Goal: Task Accomplishment & Management: Manage account settings

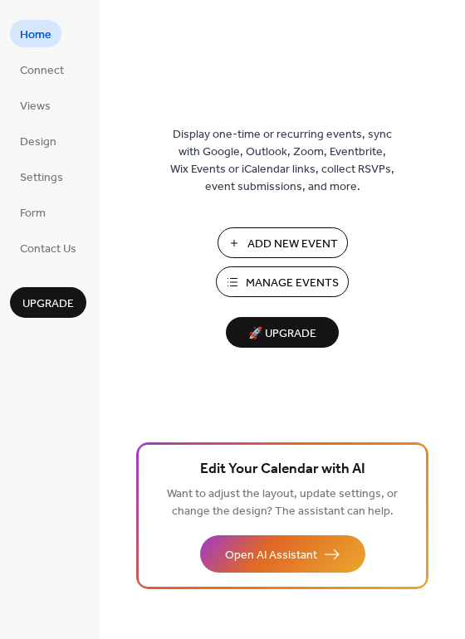
click at [280, 239] on span "Add New Event" at bounding box center [292, 244] width 91 height 17
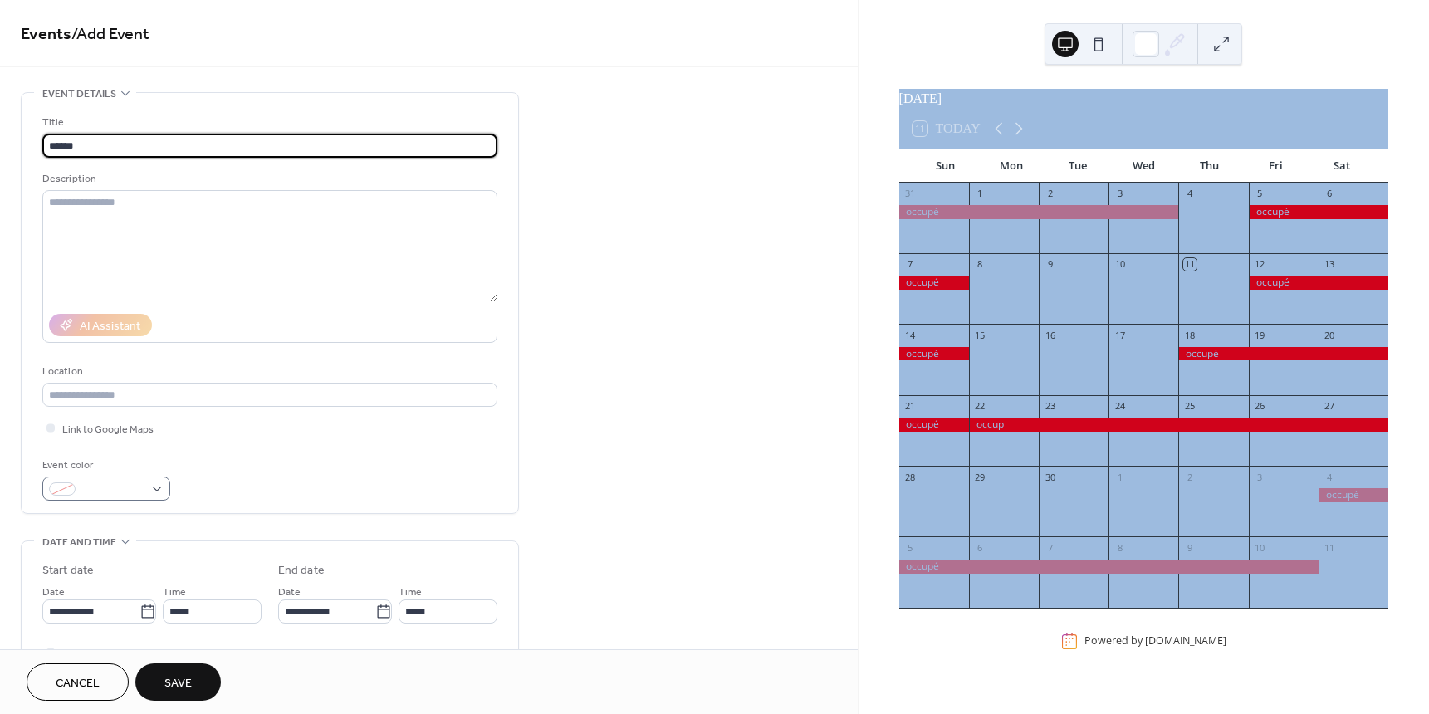
type input "******"
click at [157, 490] on div at bounding box center [106, 489] width 128 height 24
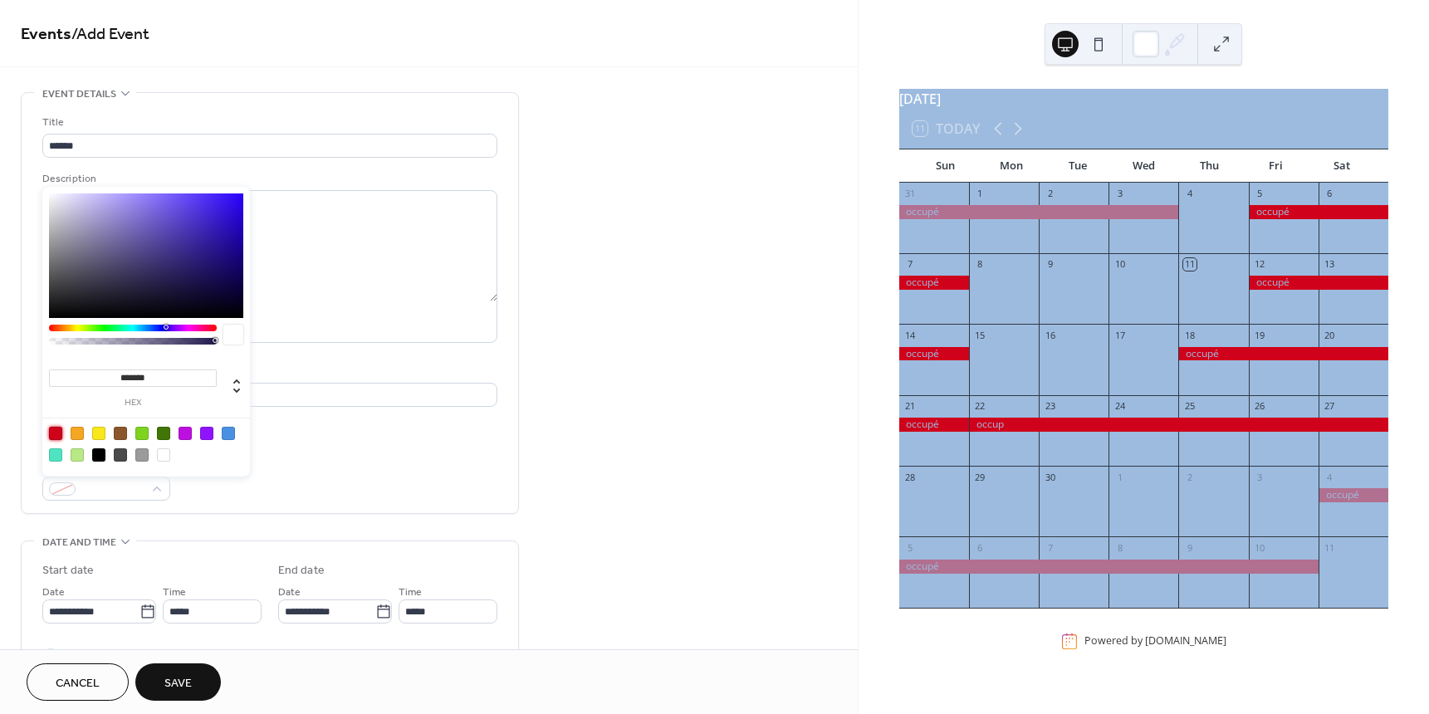
click at [55, 432] on div at bounding box center [55, 433] width 13 height 13
type input "*******"
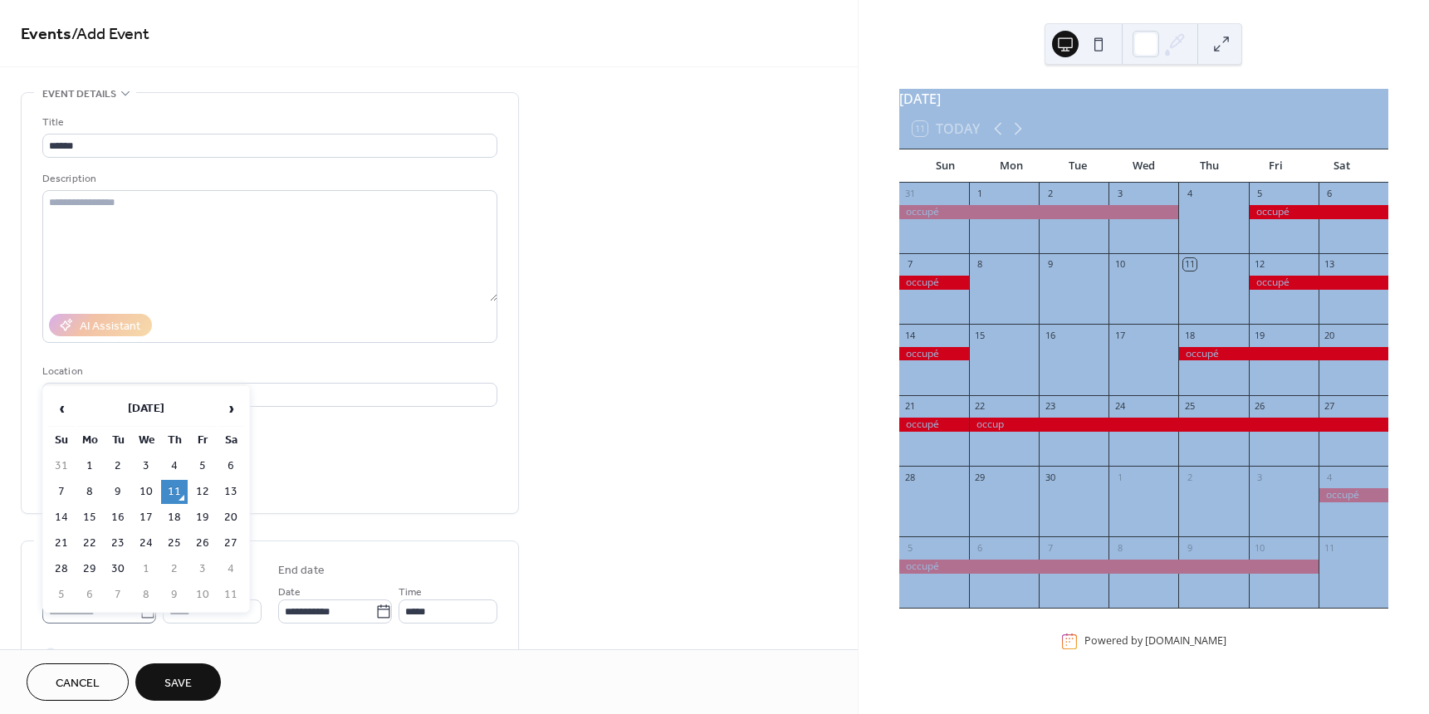
click at [143, 611] on body "**********" at bounding box center [714, 357] width 1429 height 714
click at [233, 412] on span "›" at bounding box center [230, 408] width 25 height 33
click at [233, 413] on span "›" at bounding box center [230, 408] width 25 height 33
click at [233, 412] on span "›" at bounding box center [230, 408] width 25 height 33
click at [213, 519] on td "19" at bounding box center [202, 518] width 27 height 24
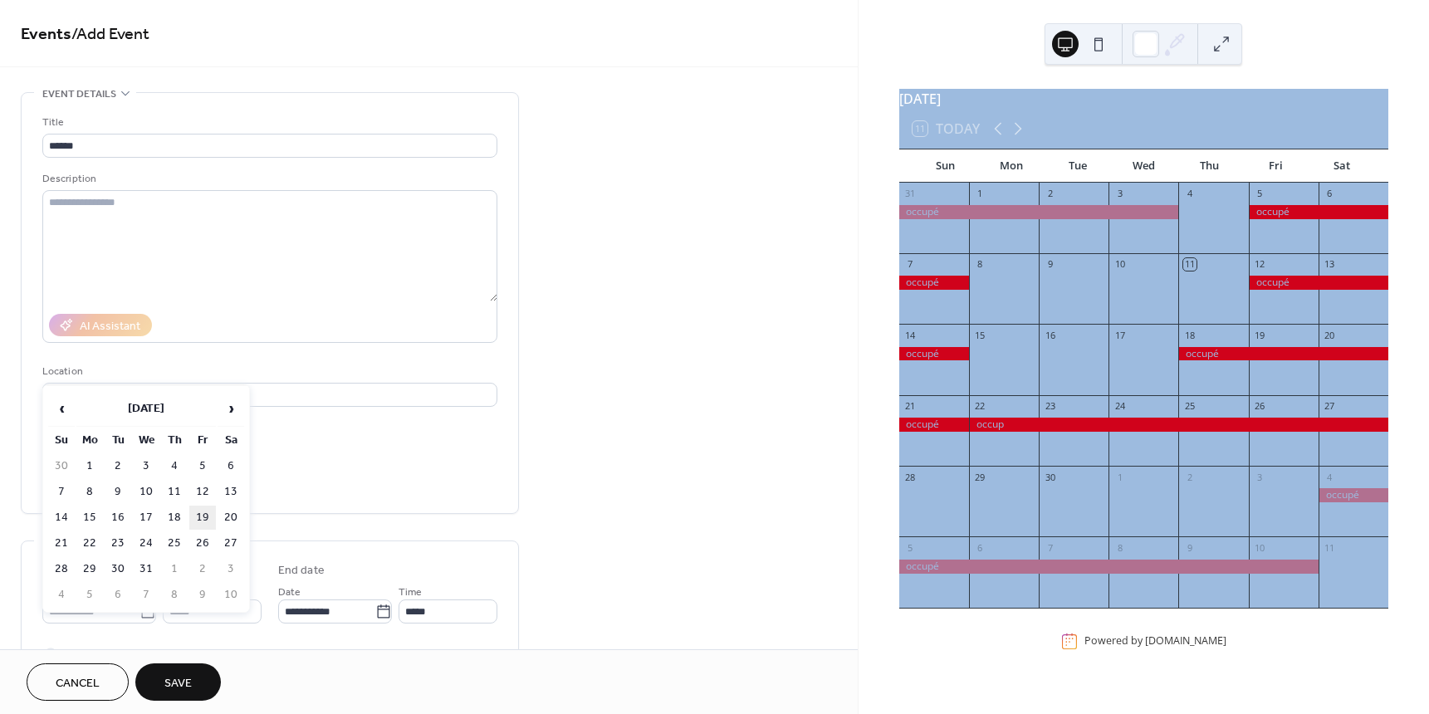
type input "**********"
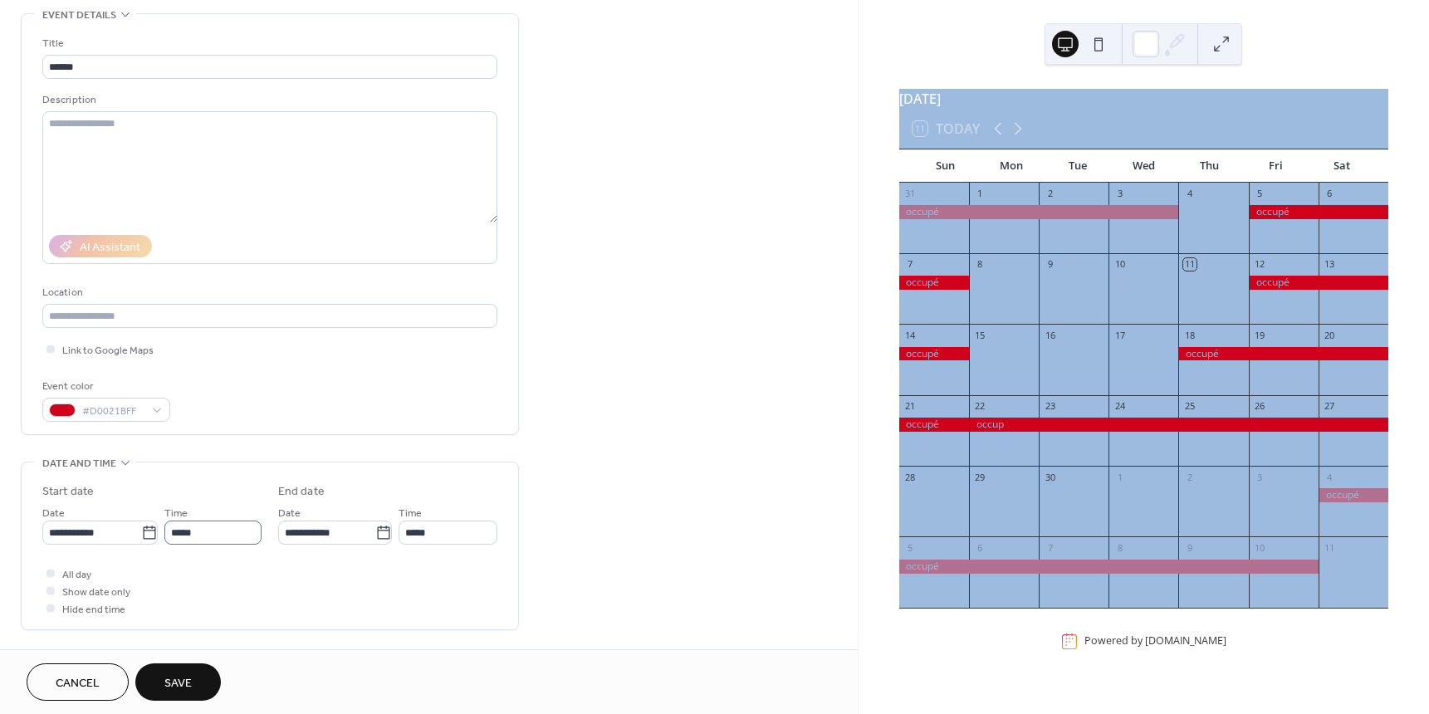
scroll to position [83, 0]
click at [52, 570] on div at bounding box center [51, 569] width 8 height 8
click at [376, 526] on icon at bounding box center [383, 529] width 17 height 17
click at [375, 526] on input "**********" at bounding box center [326, 528] width 97 height 24
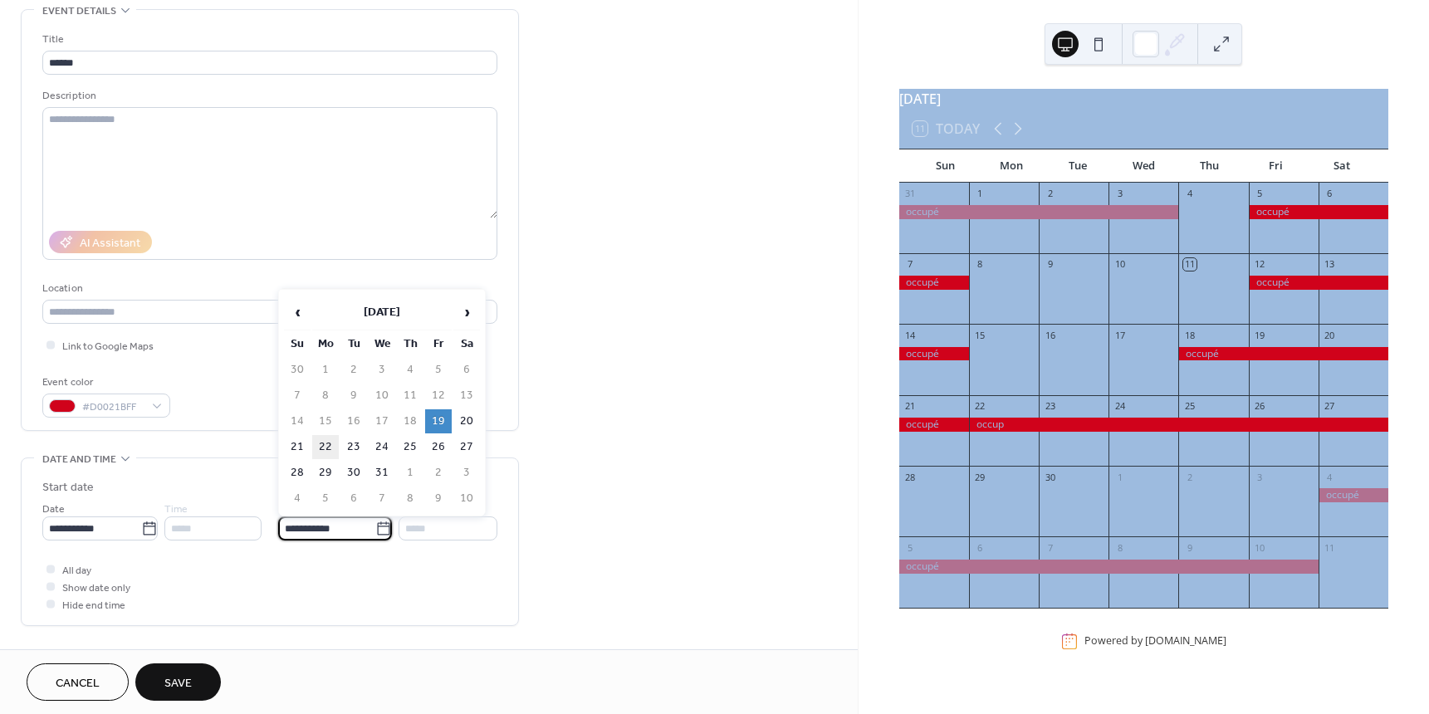
click at [326, 453] on td "22" at bounding box center [325, 447] width 27 height 24
type input "**********"
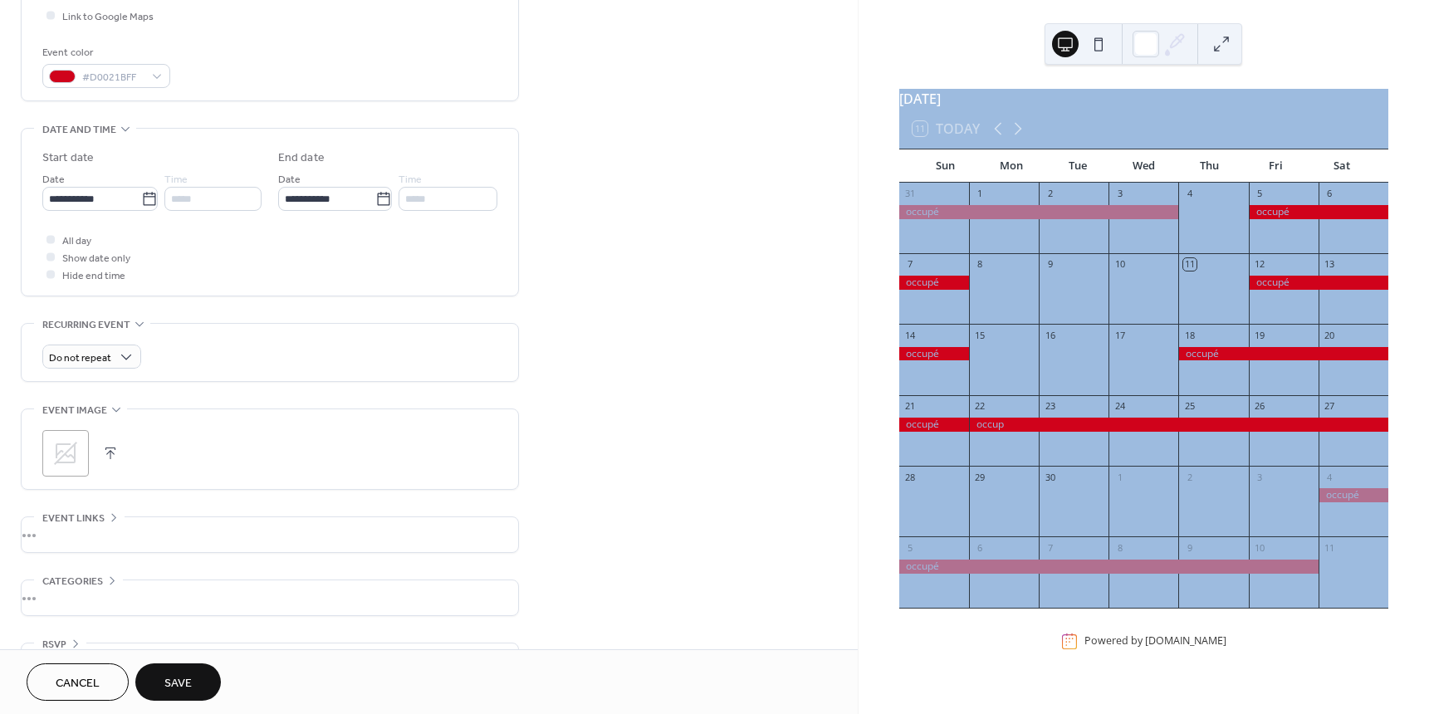
scroll to position [415, 0]
click at [184, 681] on span "Save" at bounding box center [177, 683] width 27 height 17
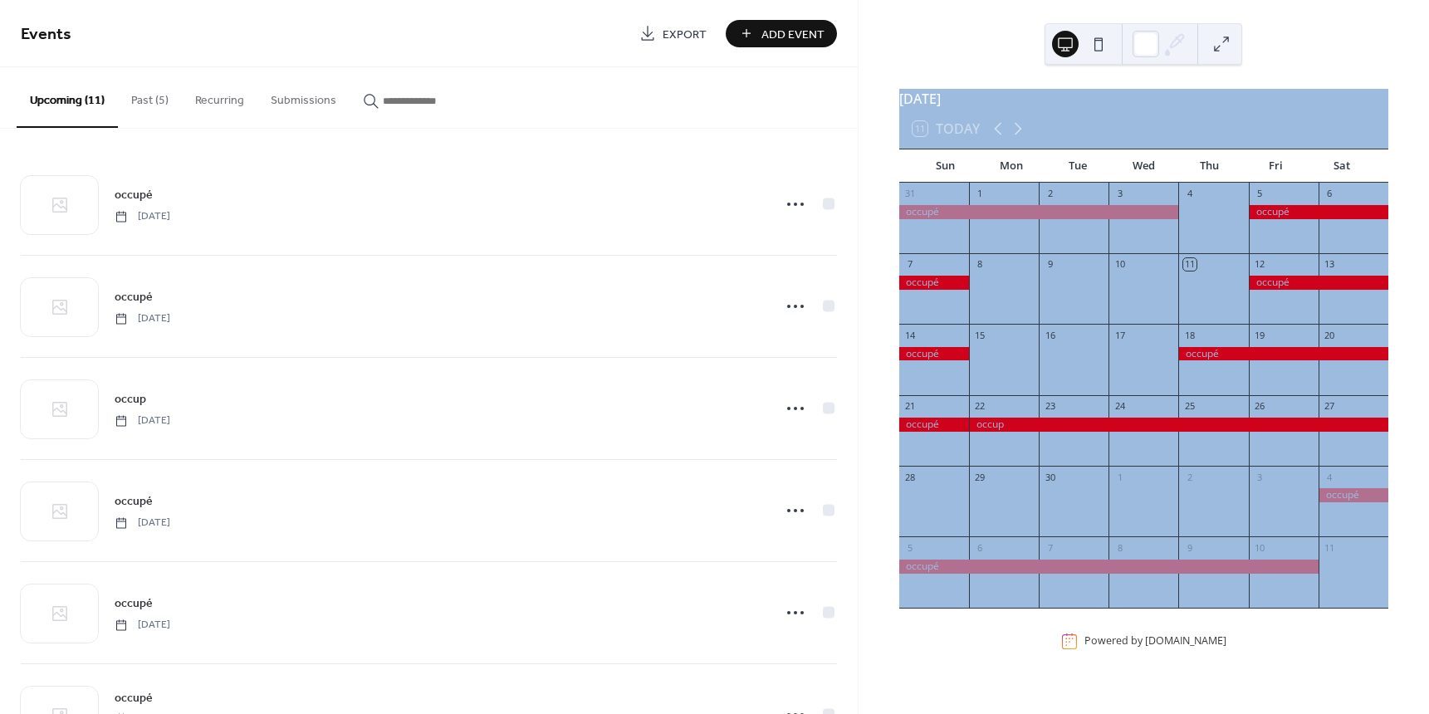
click at [146, 99] on button "Past (5)" at bounding box center [150, 96] width 64 height 59
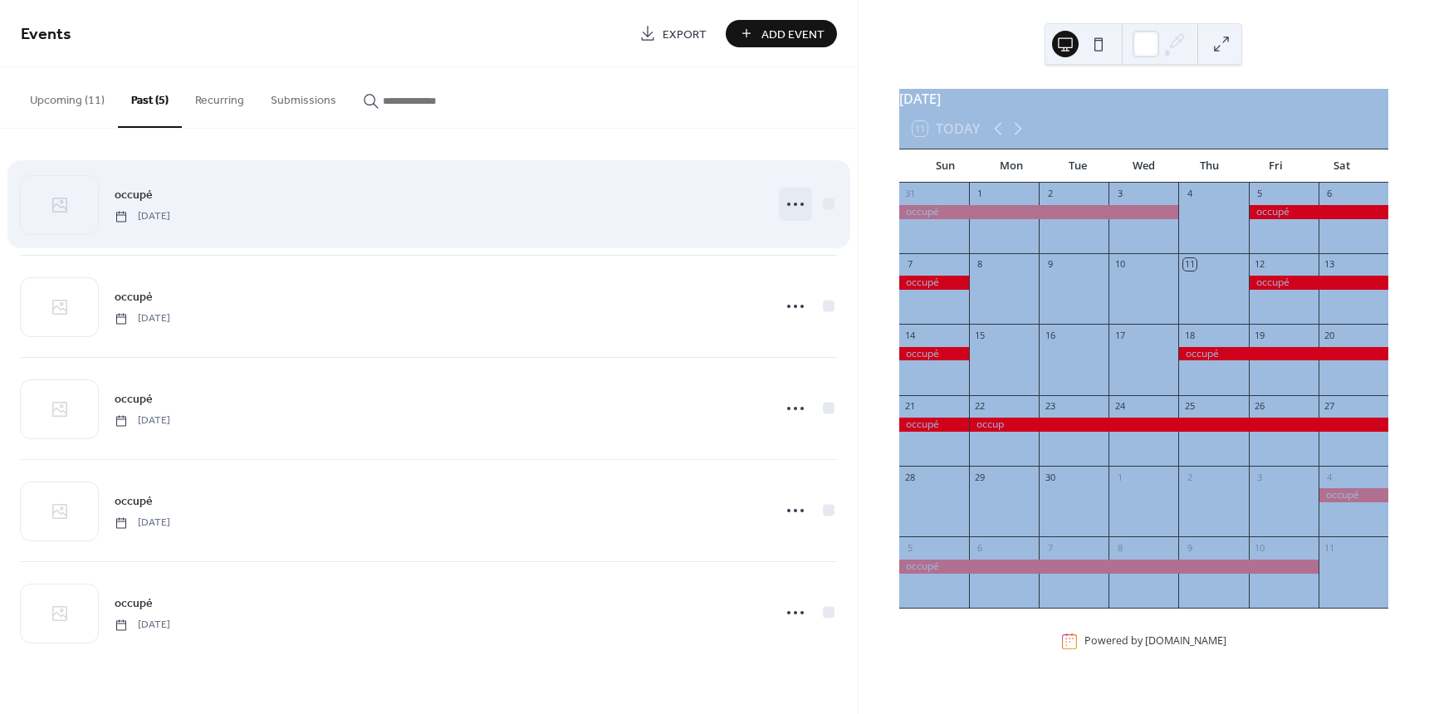
drag, startPoint x: 837, startPoint y: 210, endPoint x: 804, endPoint y: 208, distance: 33.3
click at [804, 207] on icon at bounding box center [795, 204] width 27 height 27
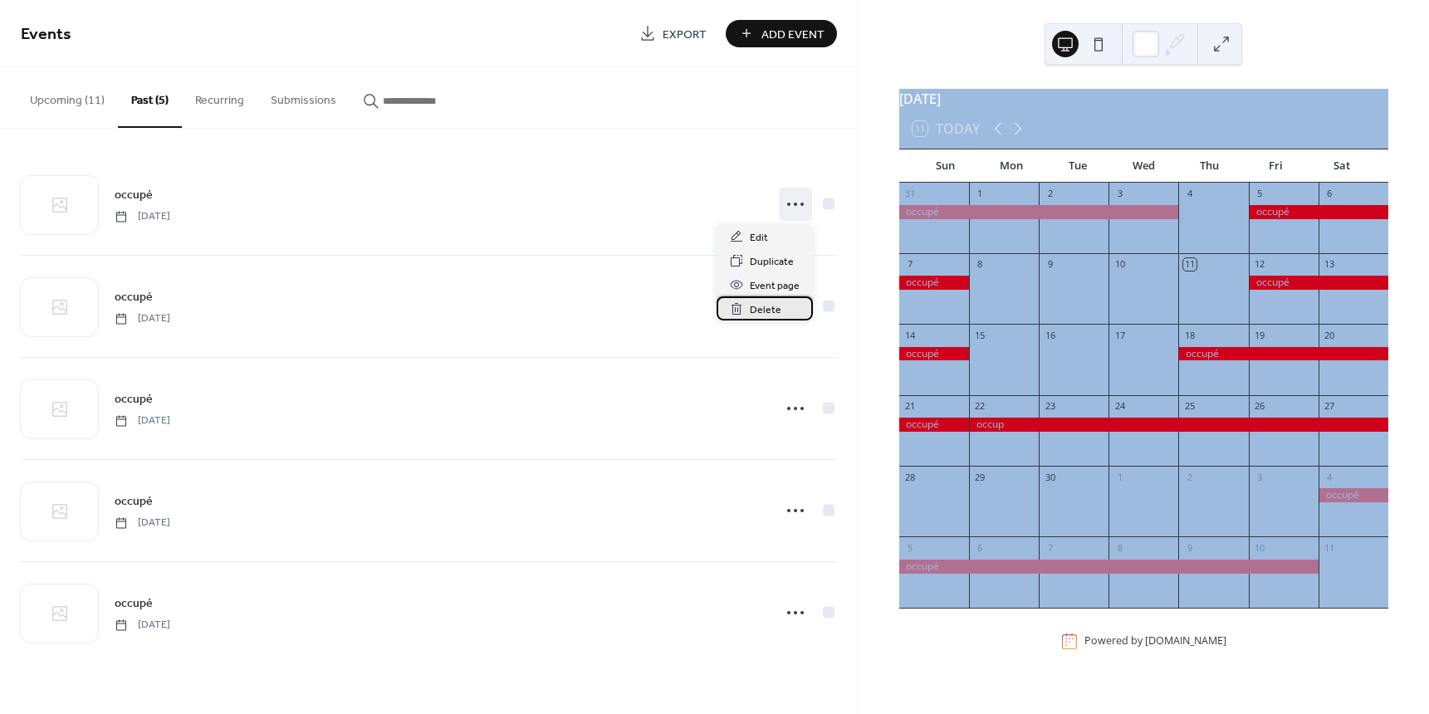
click at [771, 311] on span "Delete" at bounding box center [766, 309] width 32 height 17
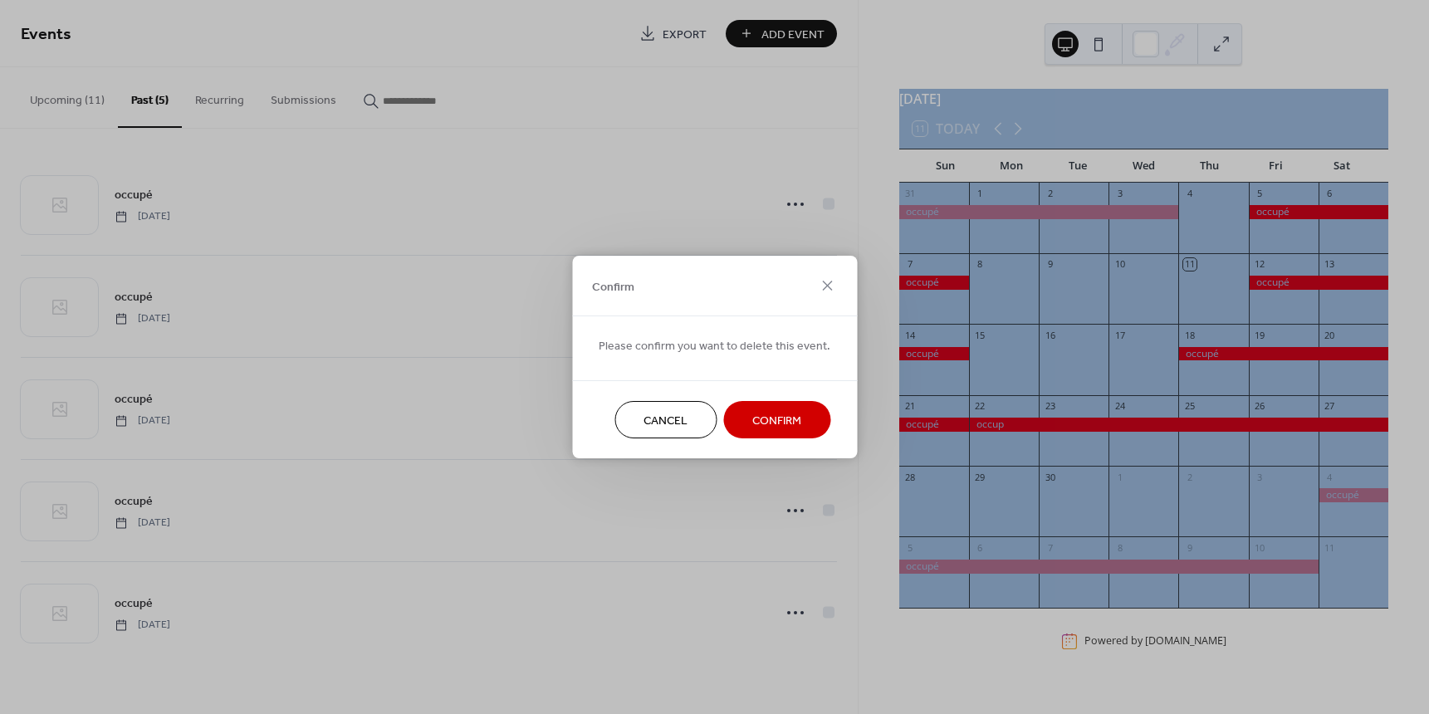
click at [761, 421] on span "Confirm" at bounding box center [776, 421] width 49 height 17
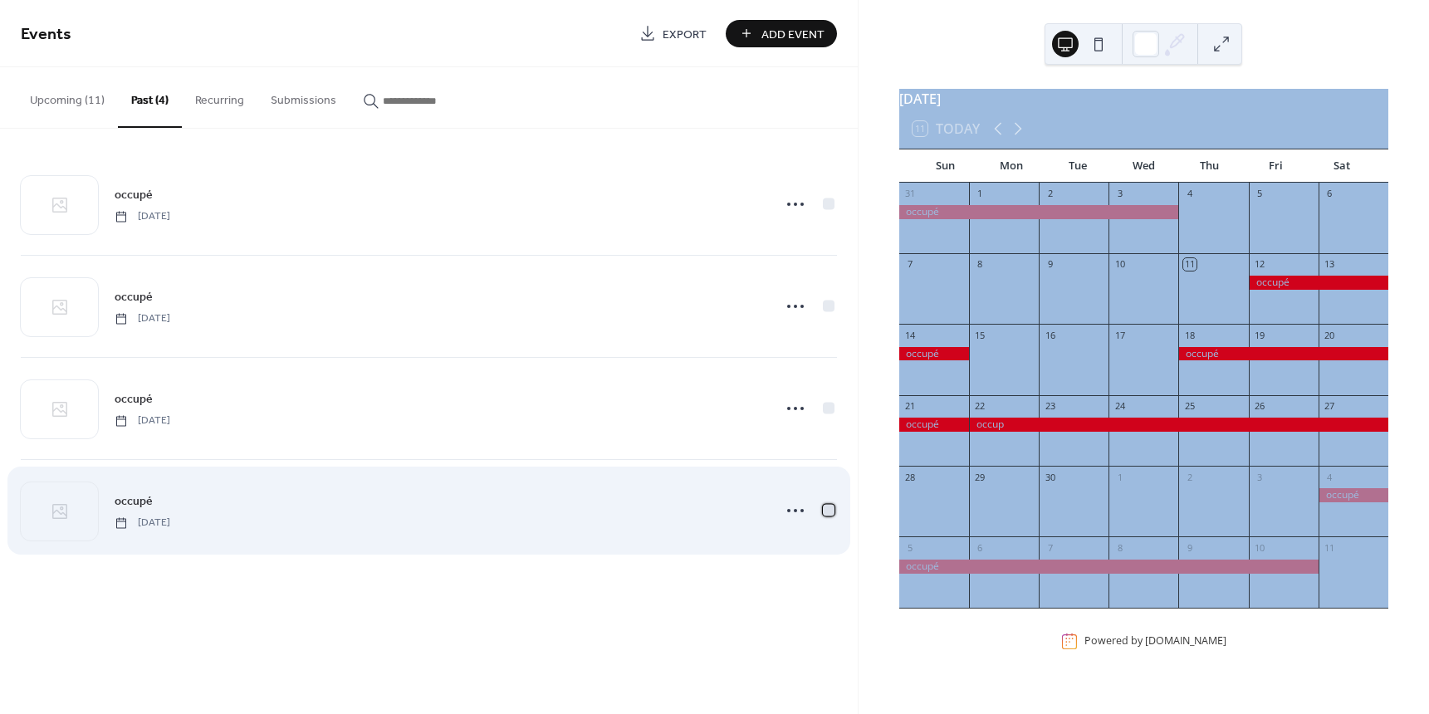
click at [823, 511] on div at bounding box center [829, 510] width 12 height 12
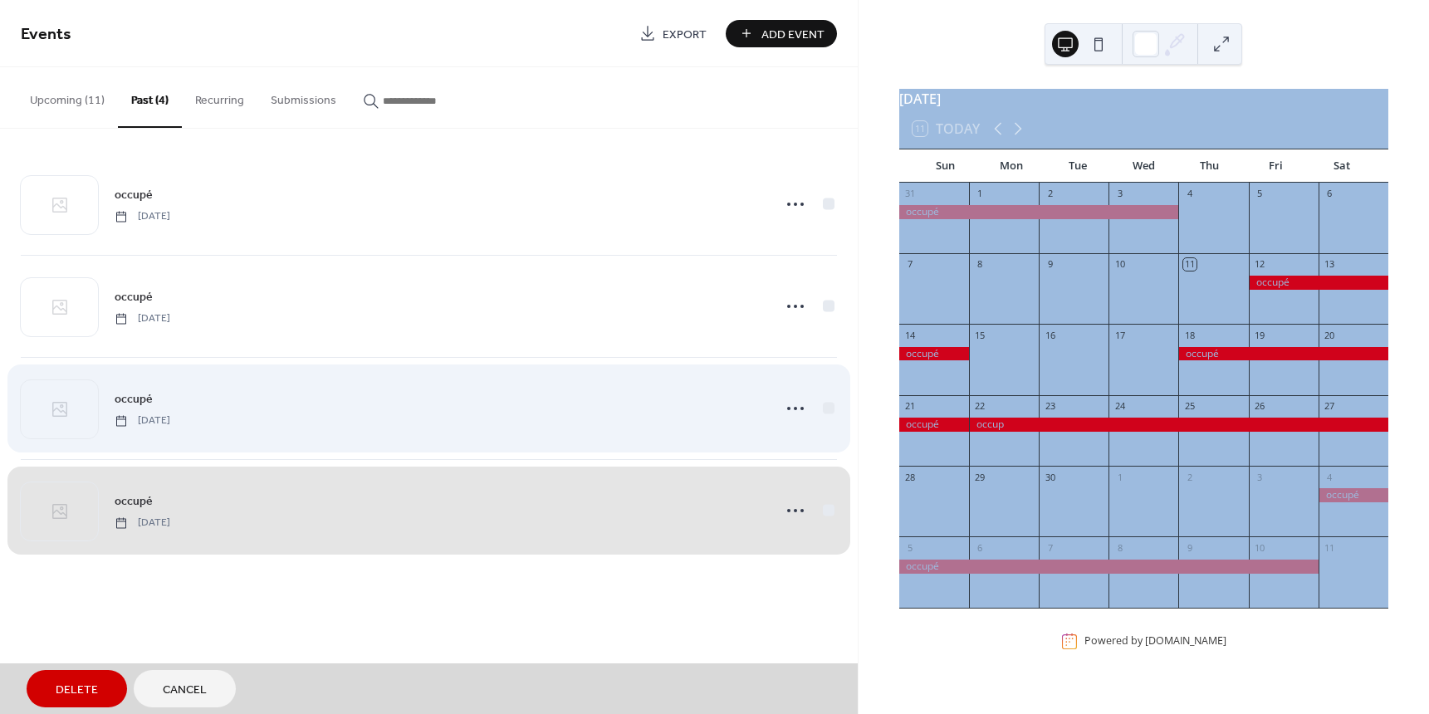
click at [830, 411] on div "occupé Wednesday, August 13, 2025" at bounding box center [429, 408] width 816 height 102
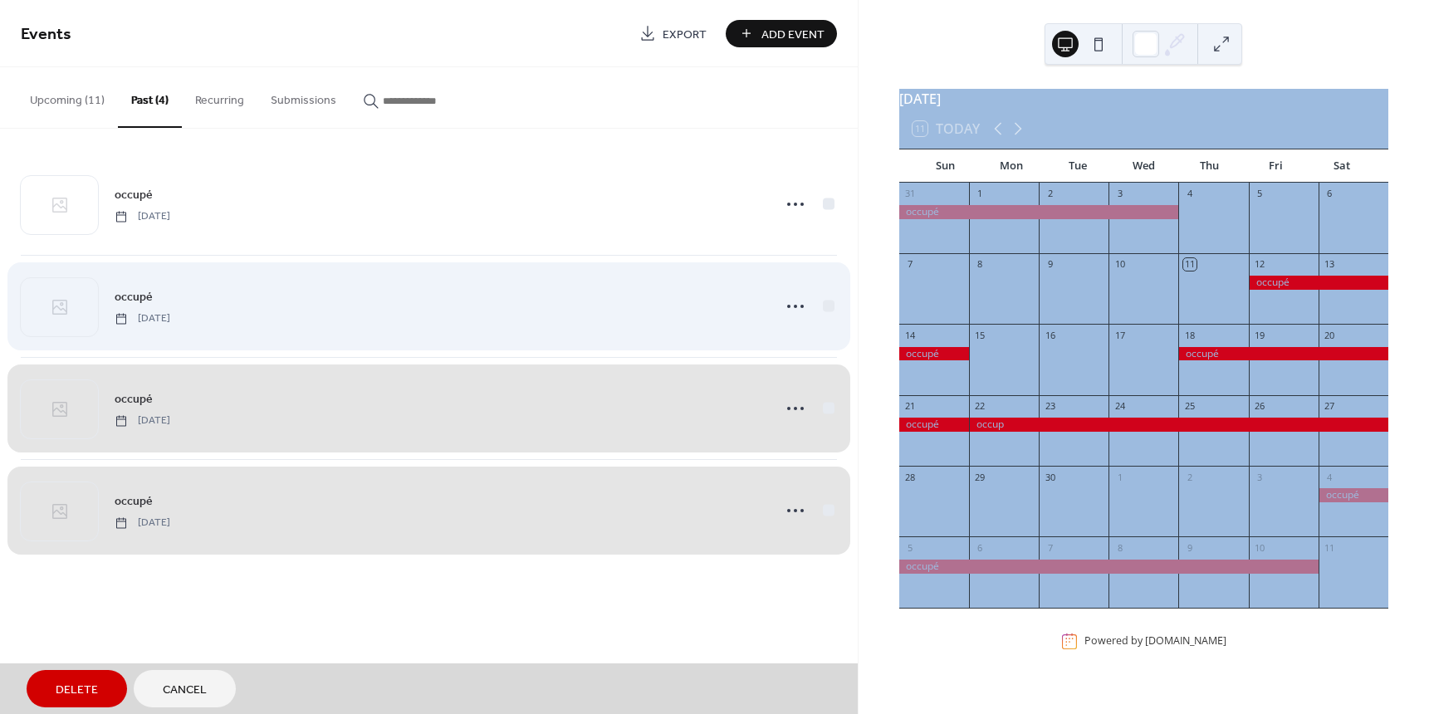
click at [825, 301] on div "occupé Saturday, August 16, 2025" at bounding box center [429, 306] width 816 height 102
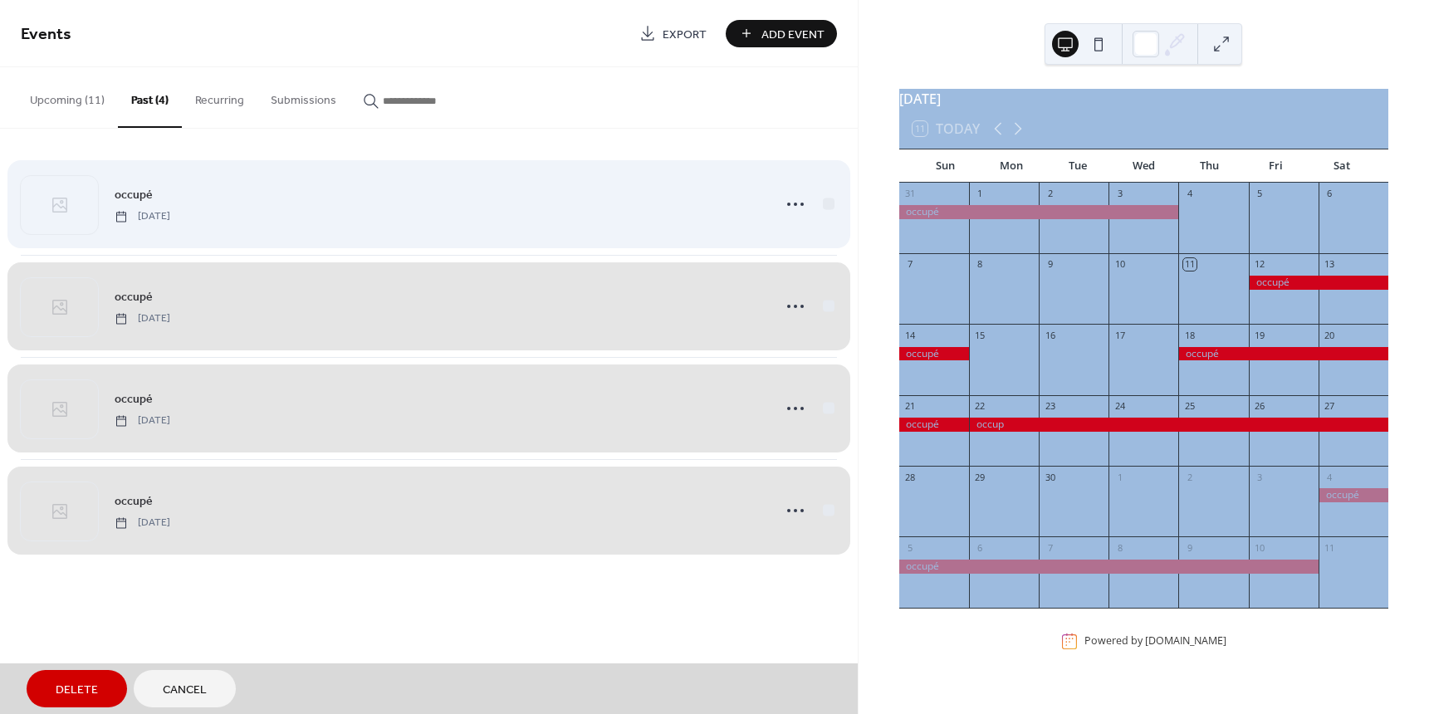
click at [825, 203] on div "occupé Saturday, August 30, 2025" at bounding box center [429, 204] width 816 height 101
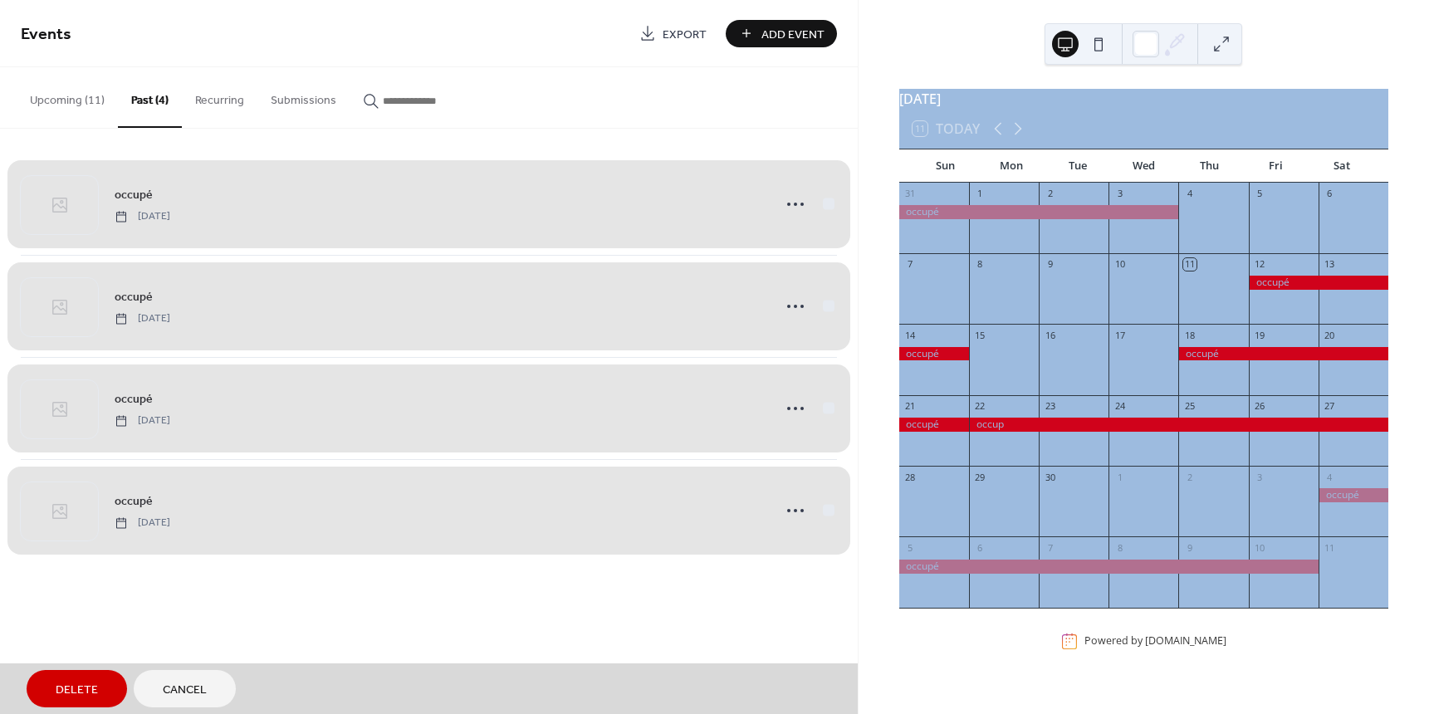
click at [72, 677] on button "Delete" at bounding box center [77, 688] width 100 height 37
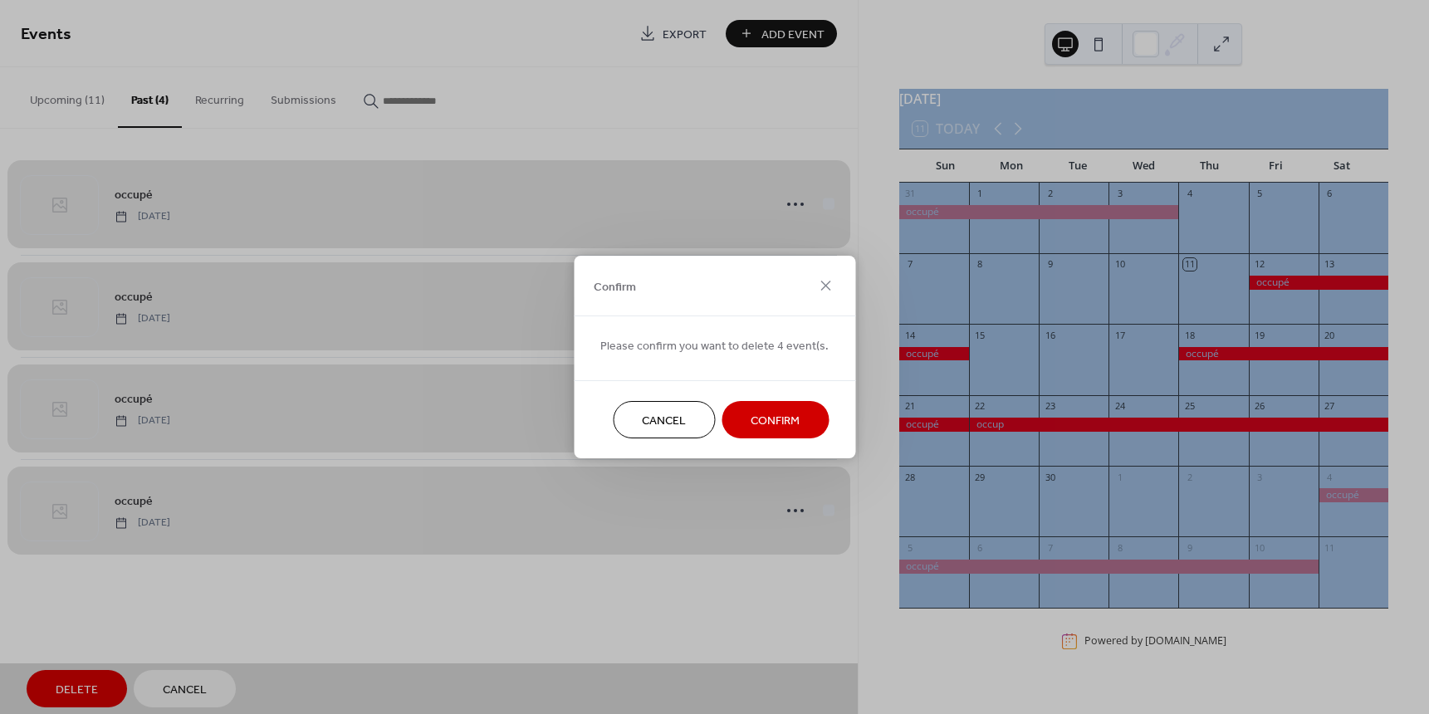
click at [751, 421] on span "Confirm" at bounding box center [775, 421] width 49 height 17
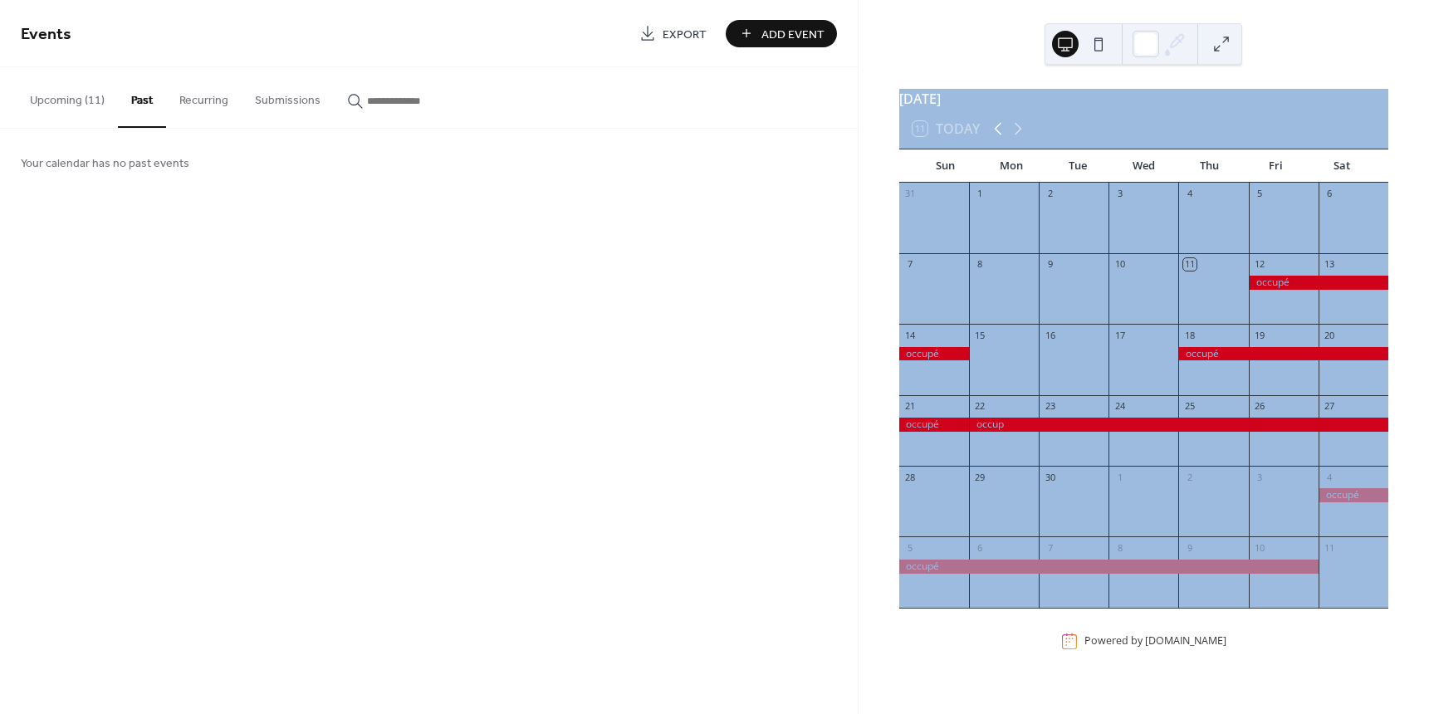
click at [994, 139] on icon at bounding box center [998, 129] width 20 height 20
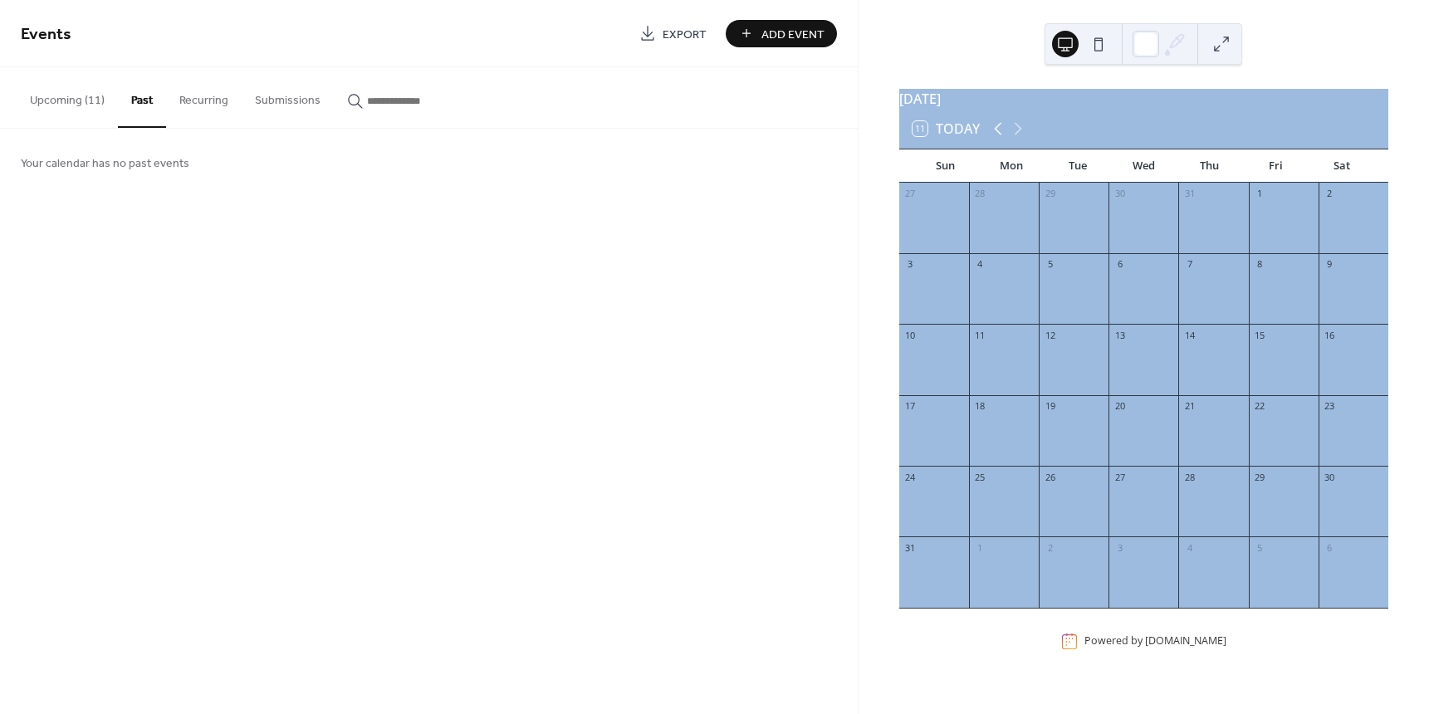
click at [994, 139] on icon at bounding box center [998, 129] width 20 height 20
click at [1019, 134] on icon at bounding box center [1018, 129] width 20 height 20
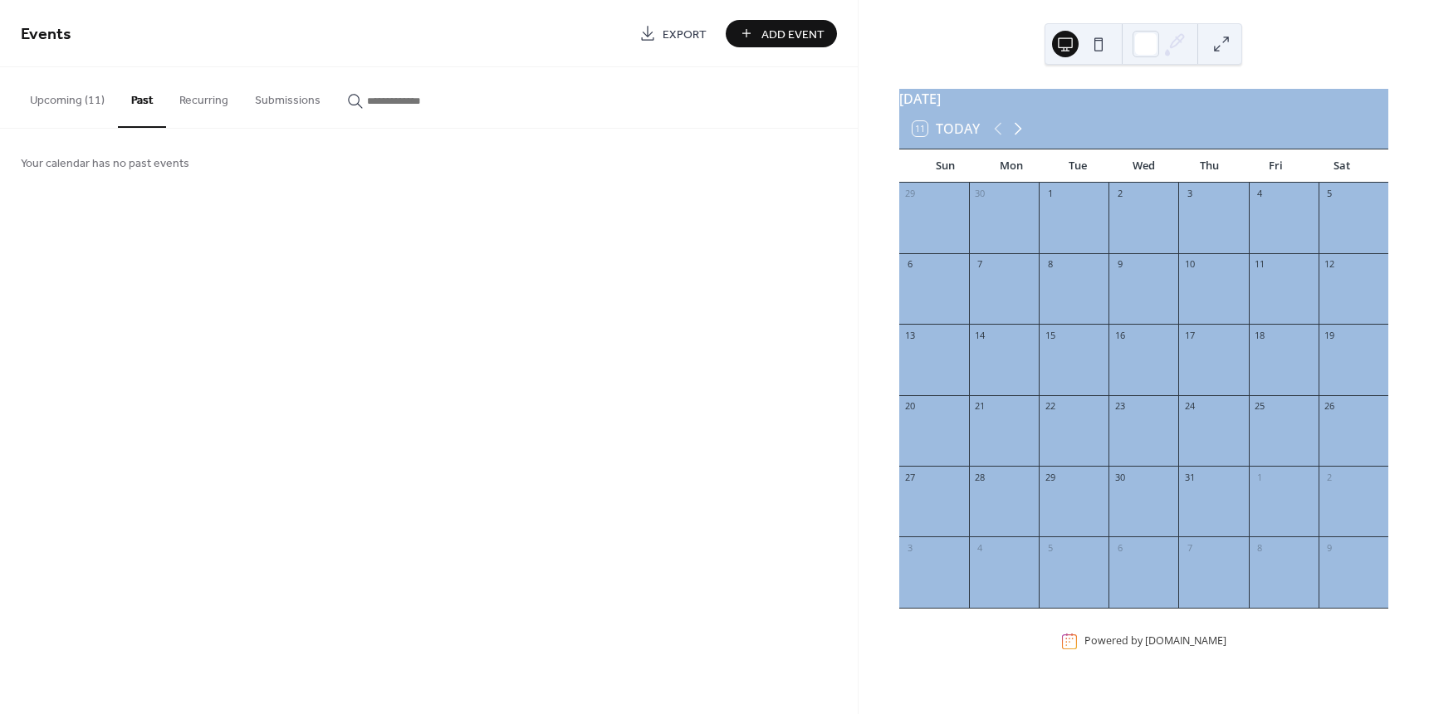
click at [1019, 134] on icon at bounding box center [1018, 129] width 20 height 20
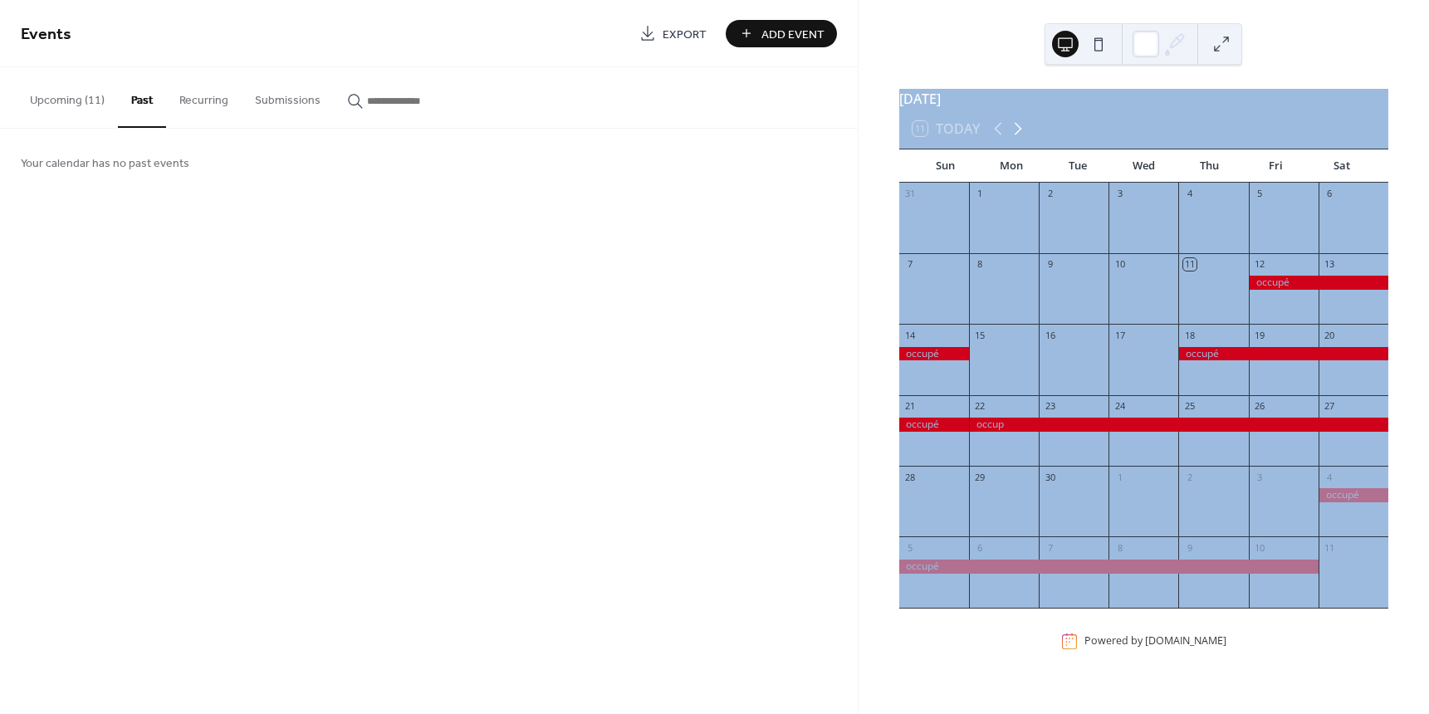
click at [1019, 135] on icon at bounding box center [1018, 129] width 7 height 12
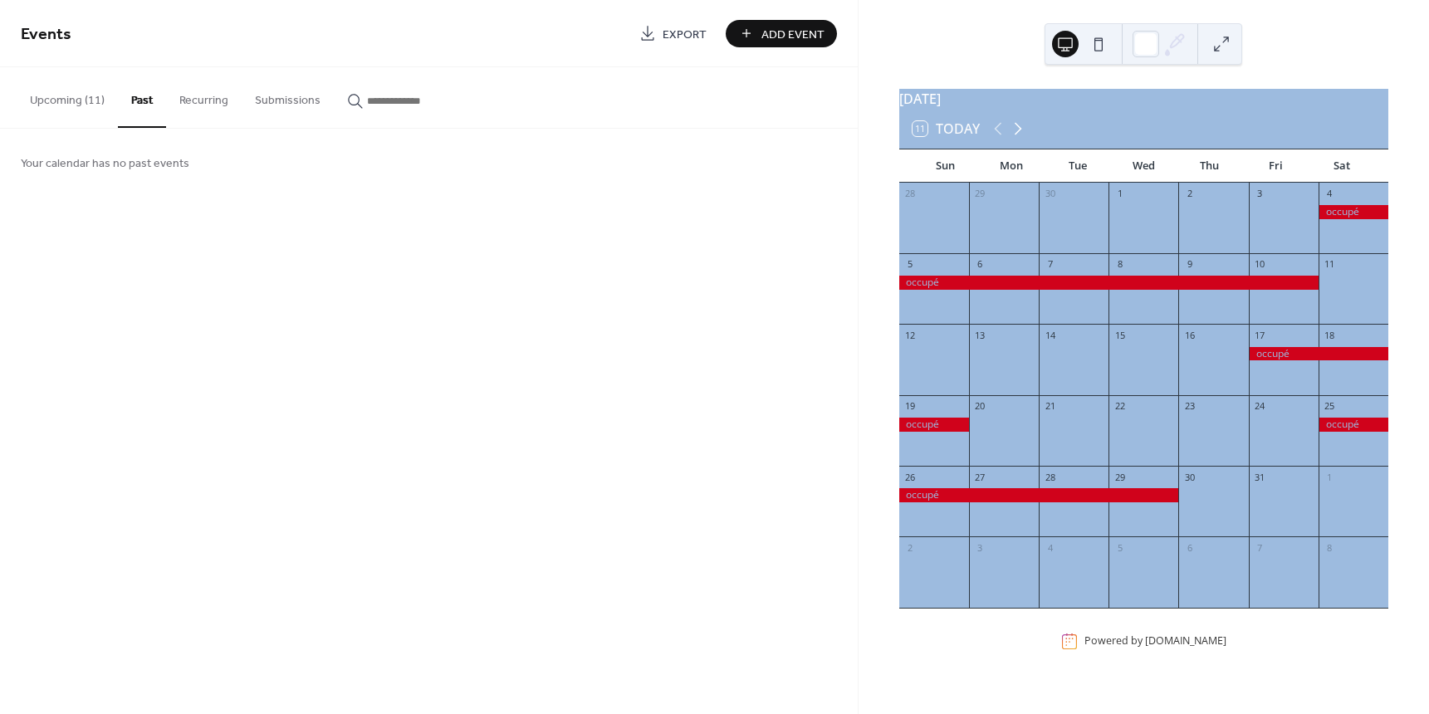
click at [1019, 135] on icon at bounding box center [1018, 129] width 7 height 12
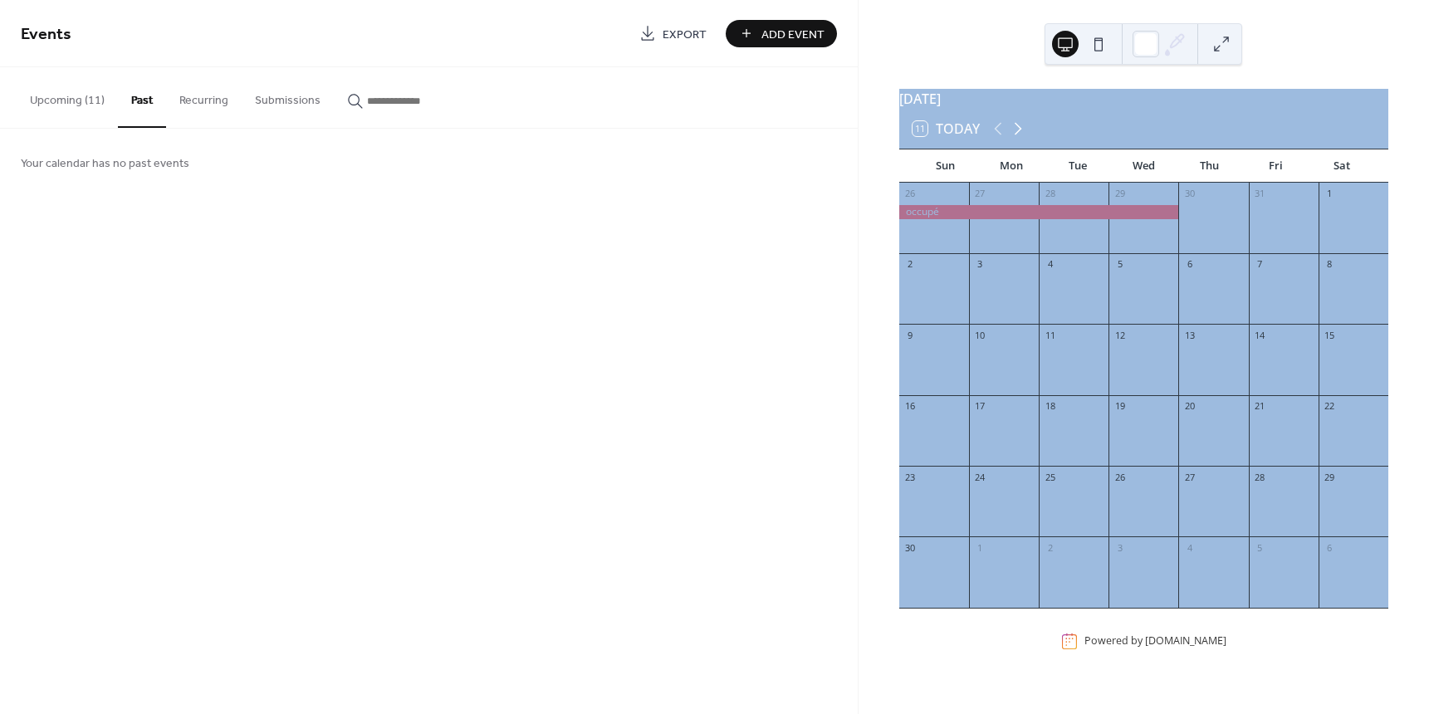
click at [1019, 135] on icon at bounding box center [1018, 129] width 7 height 12
